Goal: Task Accomplishment & Management: Use online tool/utility

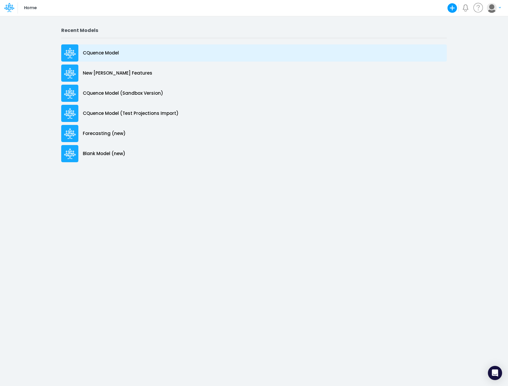
click at [101, 54] on p "CQuence Model" at bounding box center [101, 53] width 36 height 7
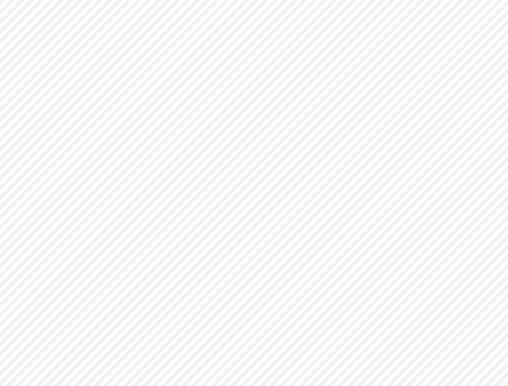
type input "Consolidated All by Month"
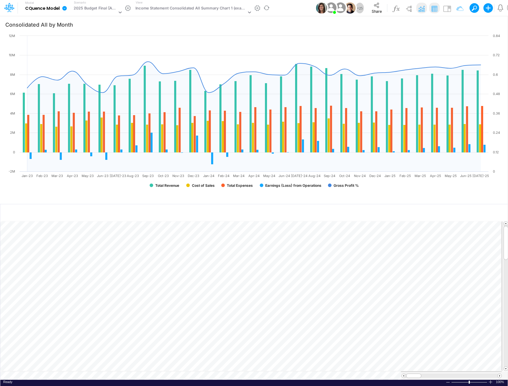
click at [64, 9] on icon at bounding box center [64, 8] width 4 height 4
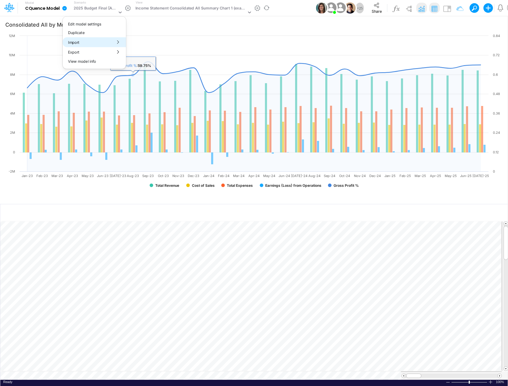
click at [106, 42] on button "Import" at bounding box center [94, 42] width 63 height 10
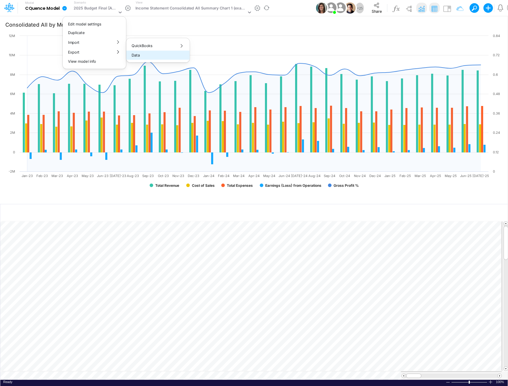
click at [147, 54] on button "Data" at bounding box center [157, 55] width 63 height 9
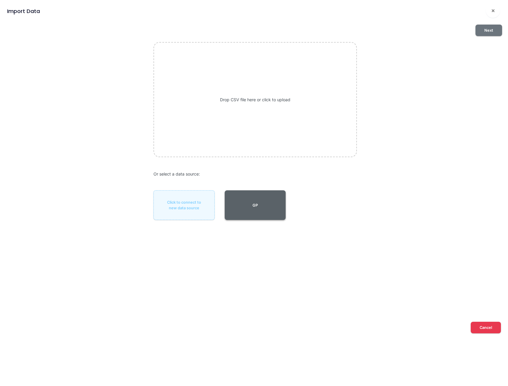
click at [274, 200] on button "GP" at bounding box center [255, 205] width 61 height 30
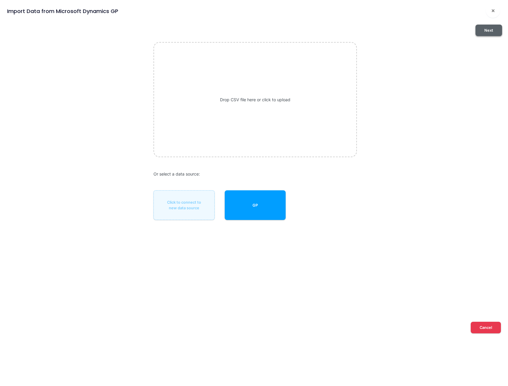
click at [493, 31] on button "Next" at bounding box center [489, 31] width 27 height 12
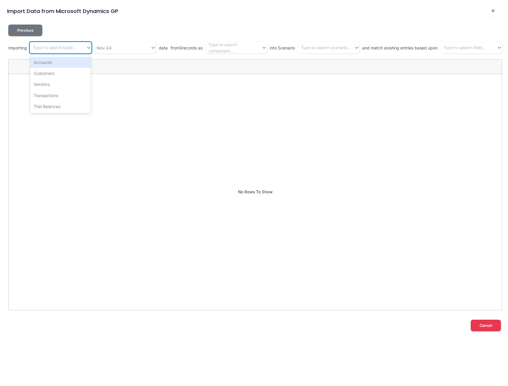
click at [70, 49] on div "Type to search table..." at bounding box center [54, 48] width 43 height 6
click at [53, 106] on div "Trial Balances" at bounding box center [60, 106] width 61 height 11
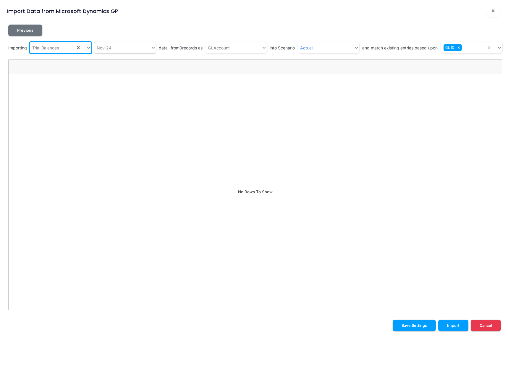
click at [115, 49] on div "Nov-24" at bounding box center [122, 48] width 56 height 10
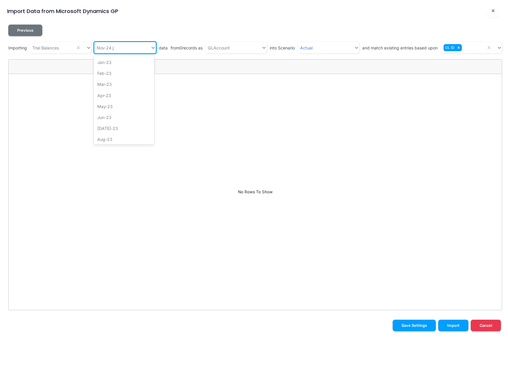
type input "jan"
click at [112, 84] on div "Jan-25" at bounding box center [124, 84] width 61 height 11
click at [109, 46] on div "Nov-24" at bounding box center [104, 48] width 15 height 6
type input "jan"
click at [104, 82] on div "Jan-25" at bounding box center [124, 84] width 61 height 11
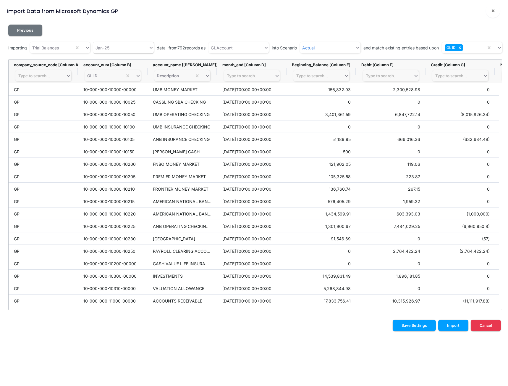
scroll to position [0, 135]
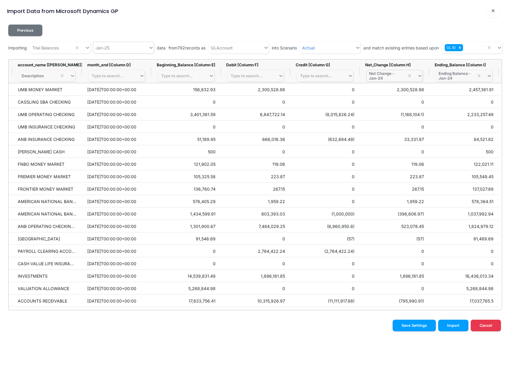
click at [382, 76] on div "Net Change - Jan-24" at bounding box center [385, 75] width 33 height 9
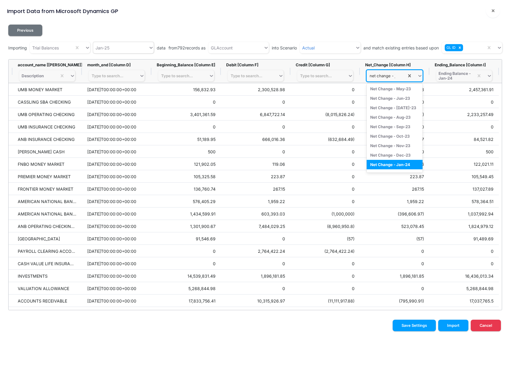
scroll to position [8, 0]
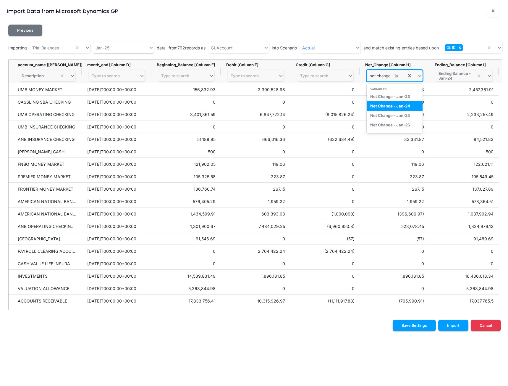
type input "net change - jan"
click at [377, 114] on div "Net Change - Jan-25" at bounding box center [395, 115] width 56 height 9
click at [458, 75] on div "Ending Balance - Jan-24" at bounding box center [455, 75] width 33 height 9
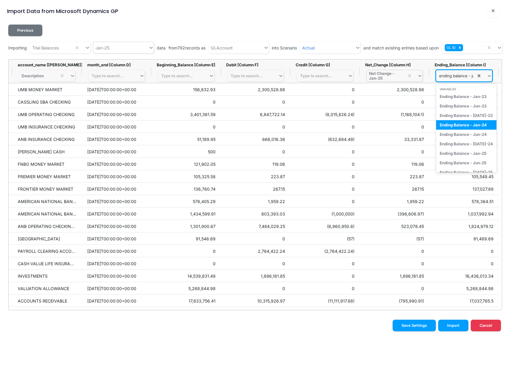
type input "ending balance - jan"
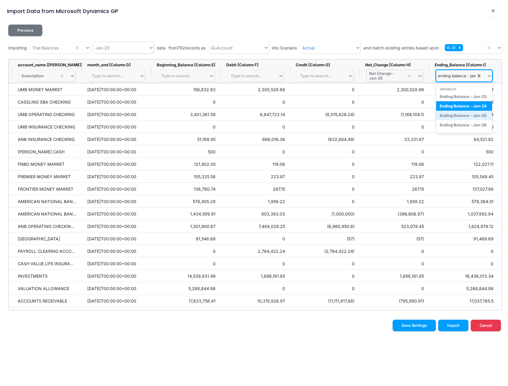
click at [459, 114] on div "Ending Balance - Jan-25" at bounding box center [464, 115] width 56 height 9
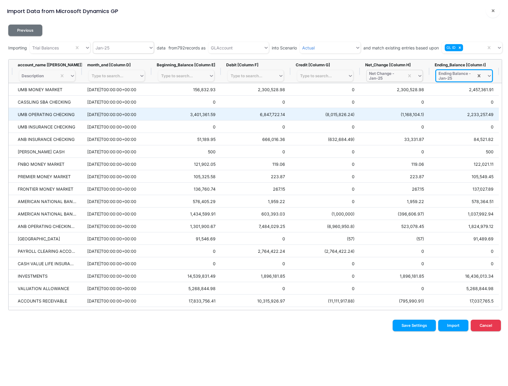
scroll to position [0, 0]
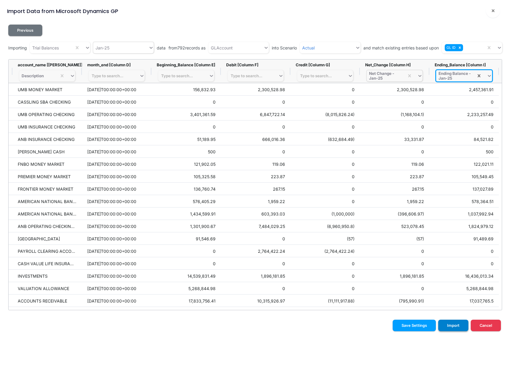
click at [451, 327] on button "Import" at bounding box center [453, 325] width 30 height 12
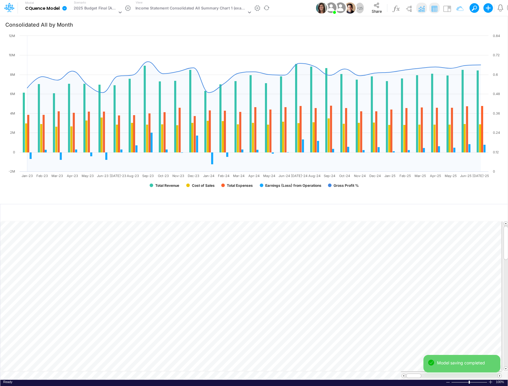
click at [65, 7] on icon at bounding box center [64, 8] width 4 height 4
click at [85, 42] on button "Import" at bounding box center [94, 42] width 63 height 10
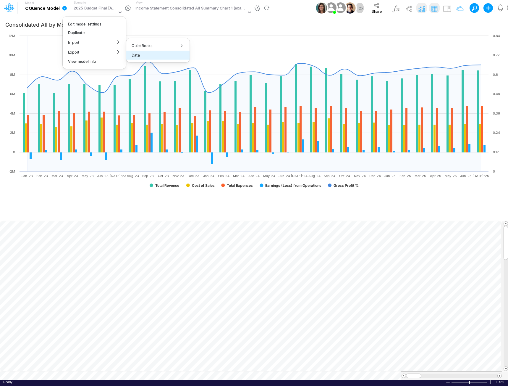
click at [147, 56] on button "Data" at bounding box center [157, 55] width 63 height 9
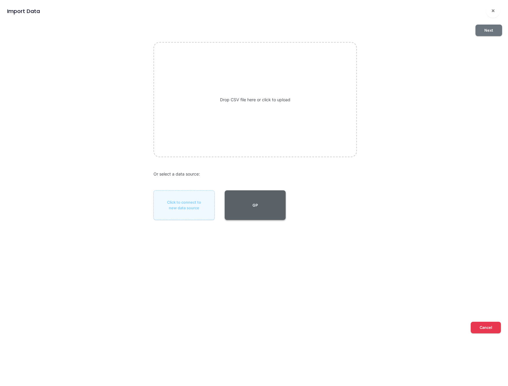
click at [264, 206] on button "GP" at bounding box center [255, 205] width 61 height 30
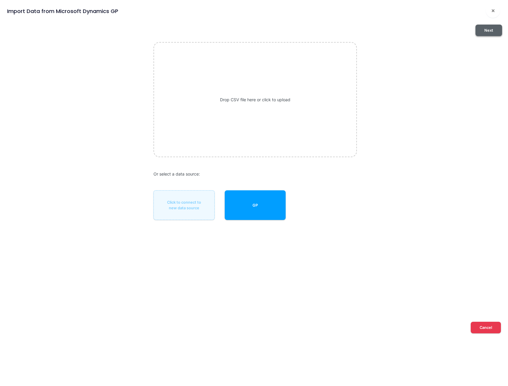
click at [491, 32] on button "Next" at bounding box center [489, 31] width 27 height 12
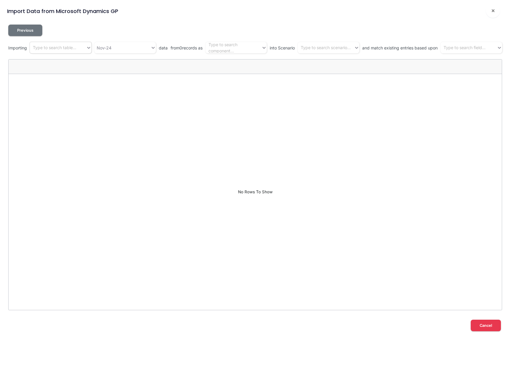
click at [48, 49] on div "Type to search table..." at bounding box center [54, 48] width 43 height 6
click at [46, 106] on div "Trial Balances" at bounding box center [60, 106] width 61 height 11
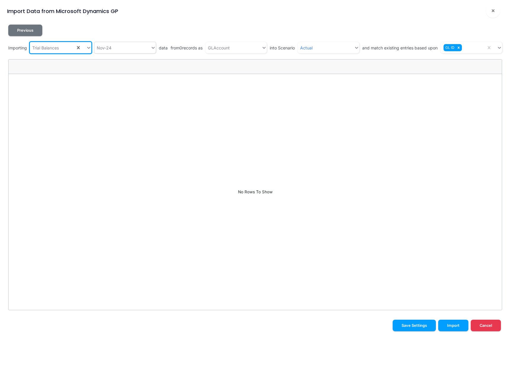
click at [115, 47] on div "Nov-24" at bounding box center [122, 48] width 56 height 10
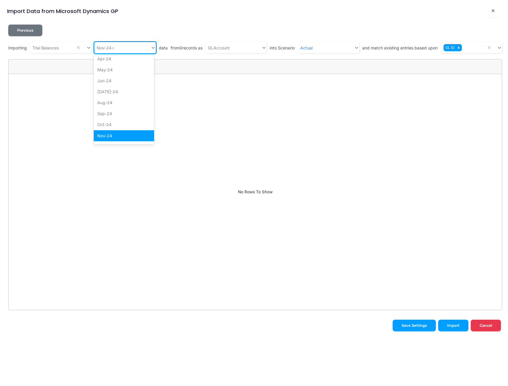
scroll to position [1, 0]
type input "may"
click at [108, 82] on div "May-25" at bounding box center [124, 84] width 61 height 11
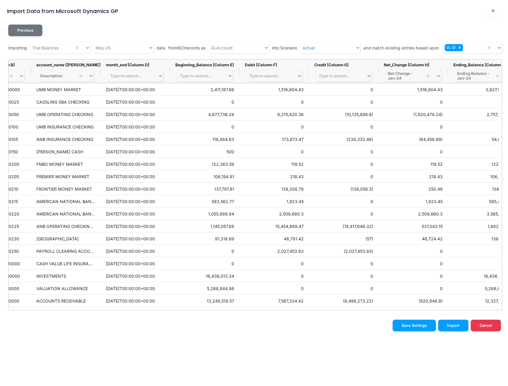
scroll to position [0, 135]
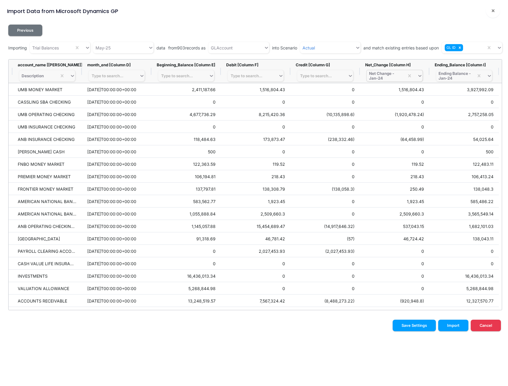
click at [386, 78] on div "Net Change - Jan-24" at bounding box center [385, 75] width 33 height 9
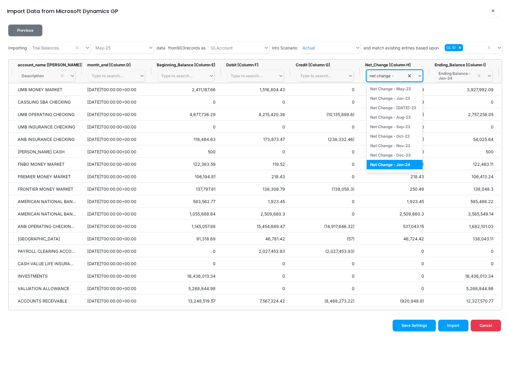
scroll to position [0, 0]
type input "net change - may"
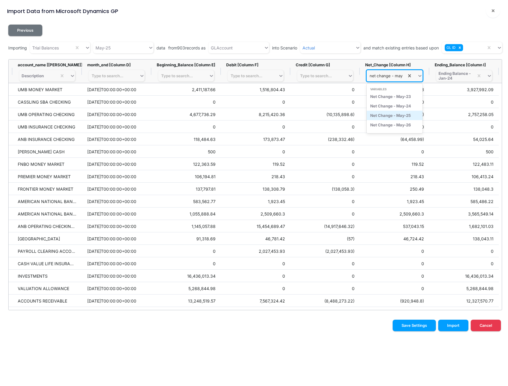
click at [391, 116] on div "Net Change - May-25" at bounding box center [395, 115] width 56 height 9
click at [458, 75] on div "Ending Balance - Jan-24" at bounding box center [455, 75] width 33 height 9
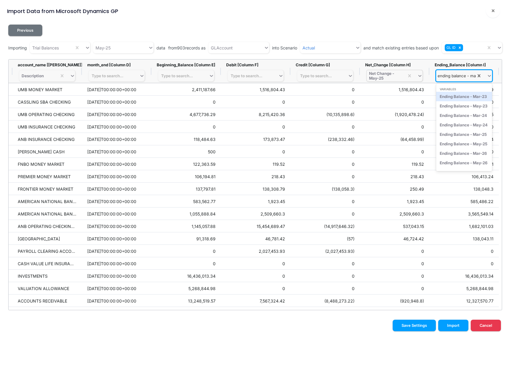
type input "ending balance - may"
click at [462, 115] on div "Ending Balance - May-25" at bounding box center [464, 115] width 56 height 9
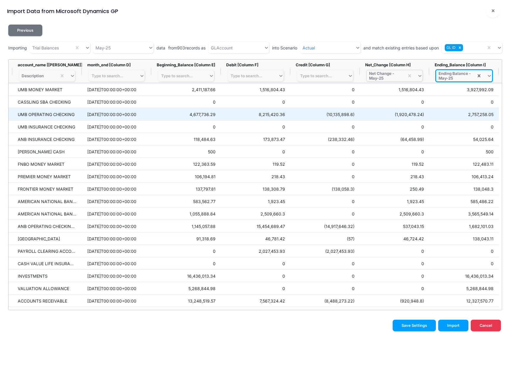
scroll to position [0, 0]
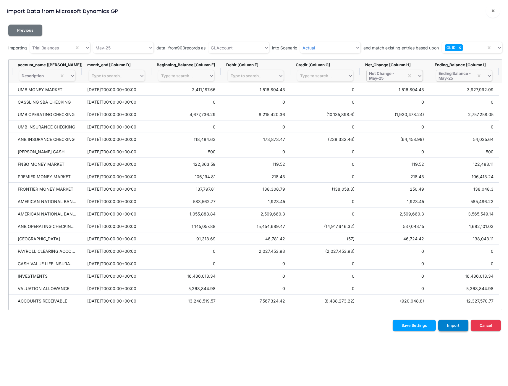
click at [455, 325] on button "Import" at bounding box center [453, 325] width 30 height 12
